Goal: Task Accomplishment & Management: Use online tool/utility

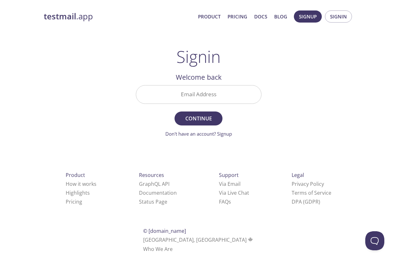
click at [203, 92] on input "Email Address" at bounding box center [198, 94] width 125 height 18
type input "[PERSON_NAME][EMAIL_ADDRESS][DOMAIN_NAME]"
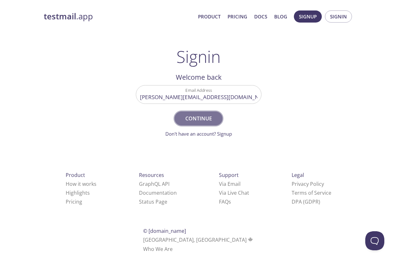
click at [194, 122] on span "Continue" at bounding box center [199, 118] width 34 height 9
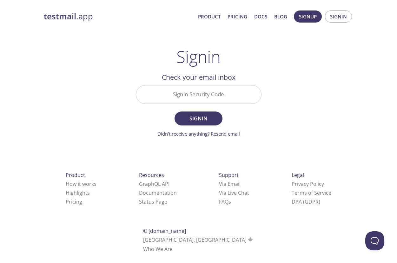
click at [197, 95] on input "Signin Security Code" at bounding box center [198, 94] width 125 height 18
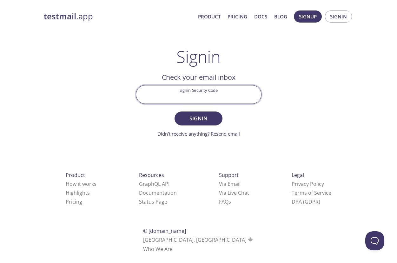
paste input "KWGQLW1"
type input "KWGQLW1"
click at [201, 117] on span "Signin" at bounding box center [199, 118] width 34 height 9
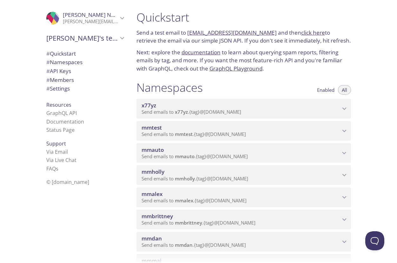
click at [227, 221] on span "Send emails to mmbrittney . {tag} @[DOMAIN_NAME]" at bounding box center [199, 222] width 114 height 6
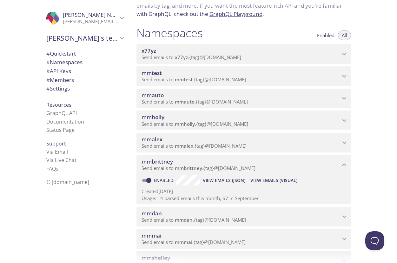
scroll to position [56, 0]
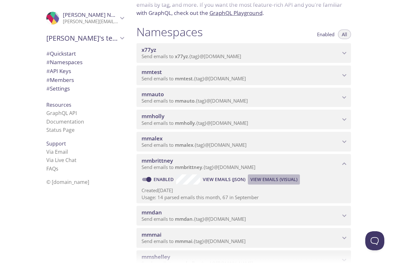
click at [274, 180] on span "View Emails (Visual)" at bounding box center [274, 180] width 47 height 8
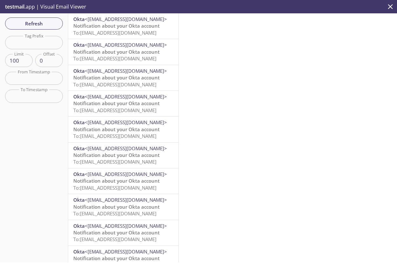
click at [95, 27] on span "Notification about your Okta account" at bounding box center [116, 26] width 86 height 6
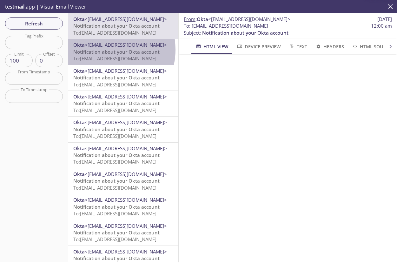
click at [106, 50] on span "Notification about your Okta account" at bounding box center [116, 52] width 86 height 6
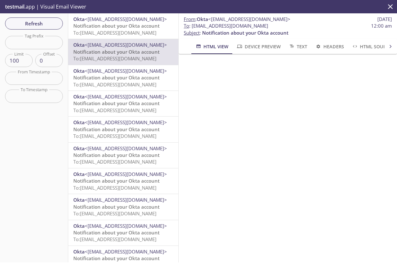
click at [111, 77] on span "Notification about your Okta account" at bounding box center [116, 77] width 86 height 6
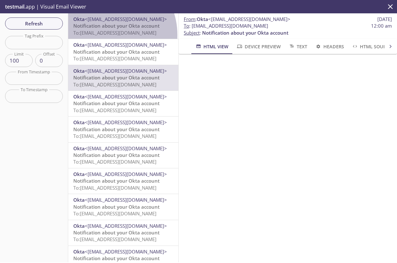
click at [104, 35] on span "To: [EMAIL_ADDRESS][DOMAIN_NAME]" at bounding box center [114, 33] width 83 height 6
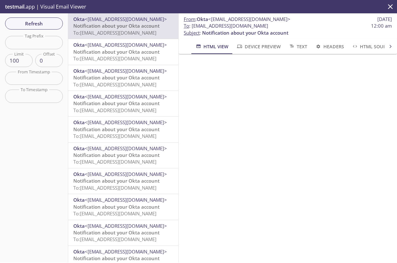
click at [104, 28] on span "Notification about your Okta account" at bounding box center [116, 26] width 86 height 6
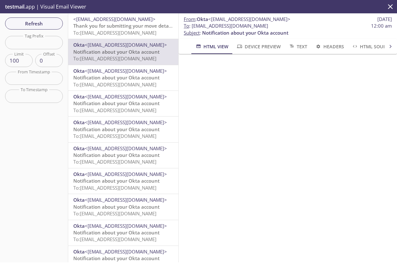
click at [107, 30] on span "To: [EMAIL_ADDRESS][DOMAIN_NAME]" at bounding box center [114, 33] width 83 height 6
